Goal: Task Accomplishment & Management: Use online tool/utility

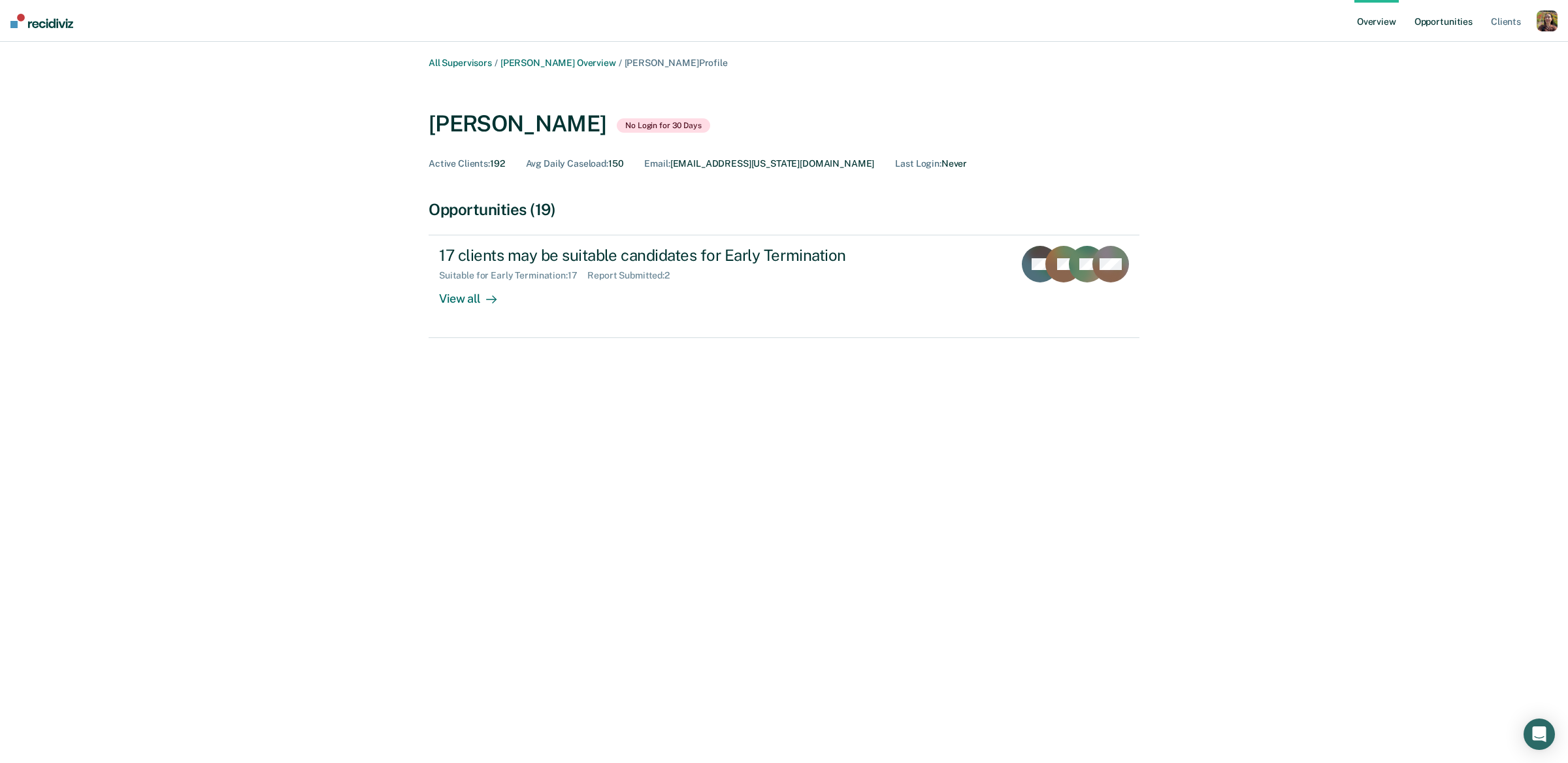
click at [1432, 12] on link "Opportunities" at bounding box center [1443, 21] width 64 height 42
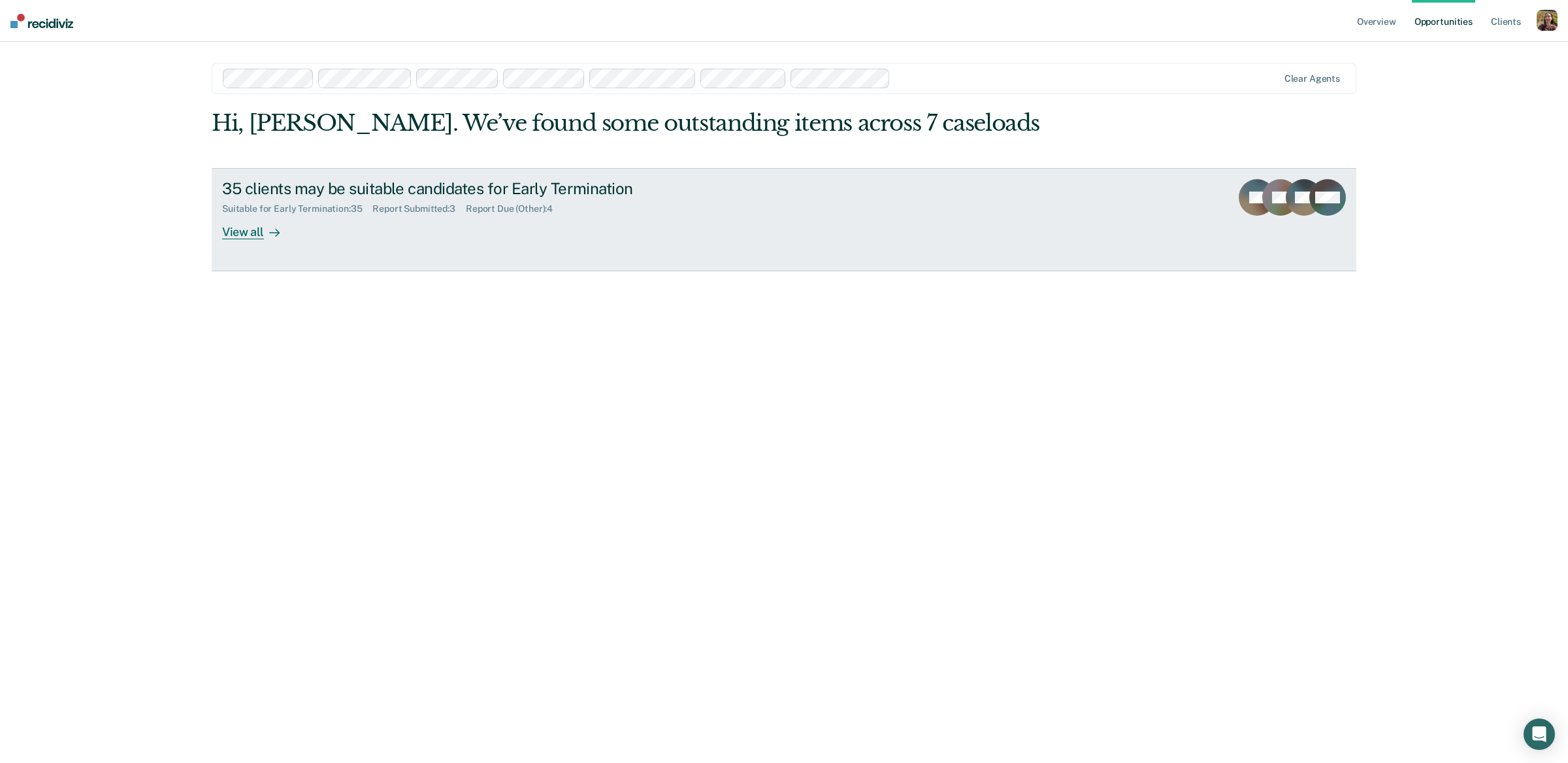
click at [870, 224] on link "35 clients may be suitable candidates for Early Termination Suitable for Early …" at bounding box center [783, 219] width 1145 height 103
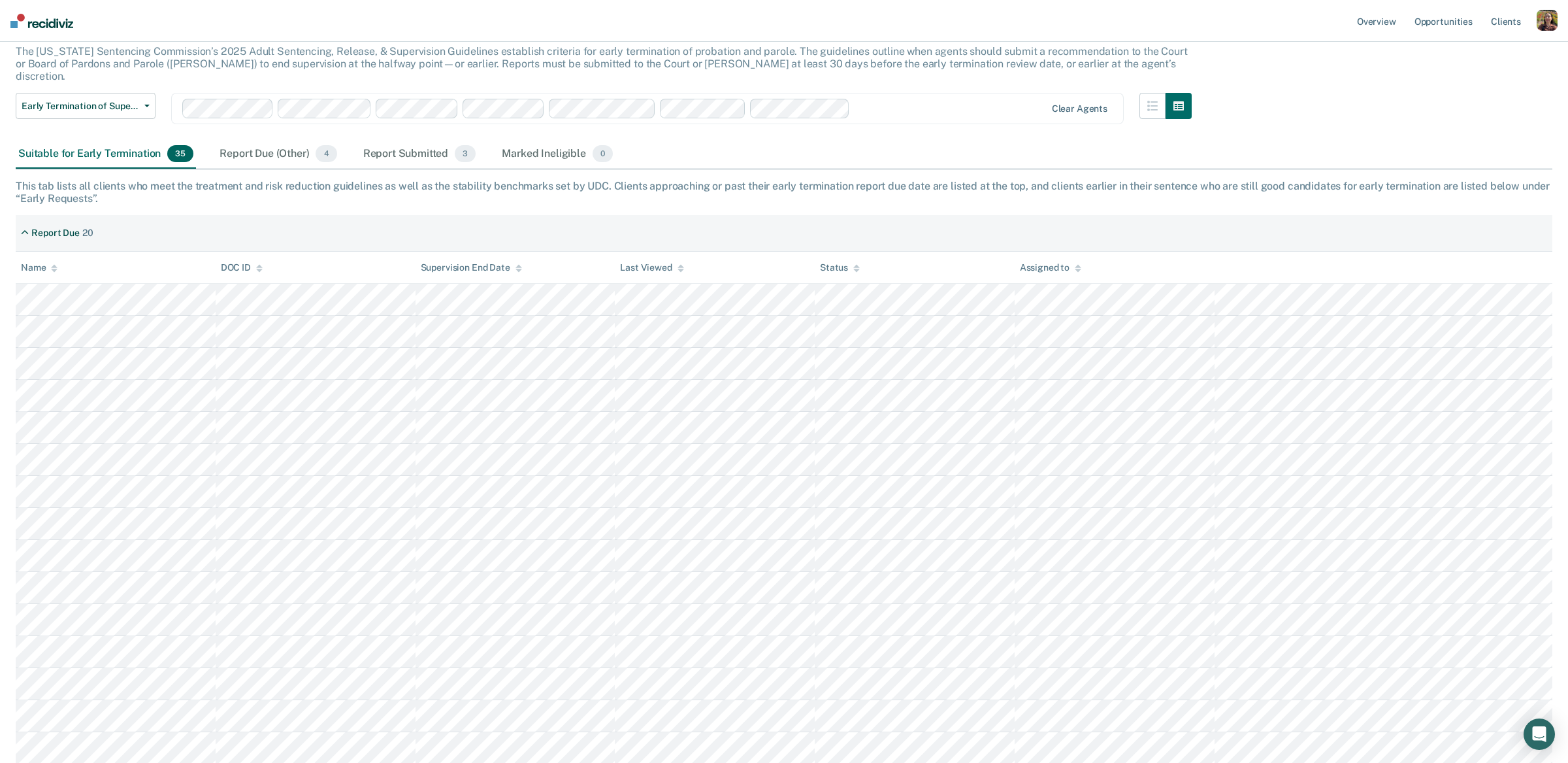
scroll to position [28, 0]
